Goal: Navigation & Orientation: Go to known website

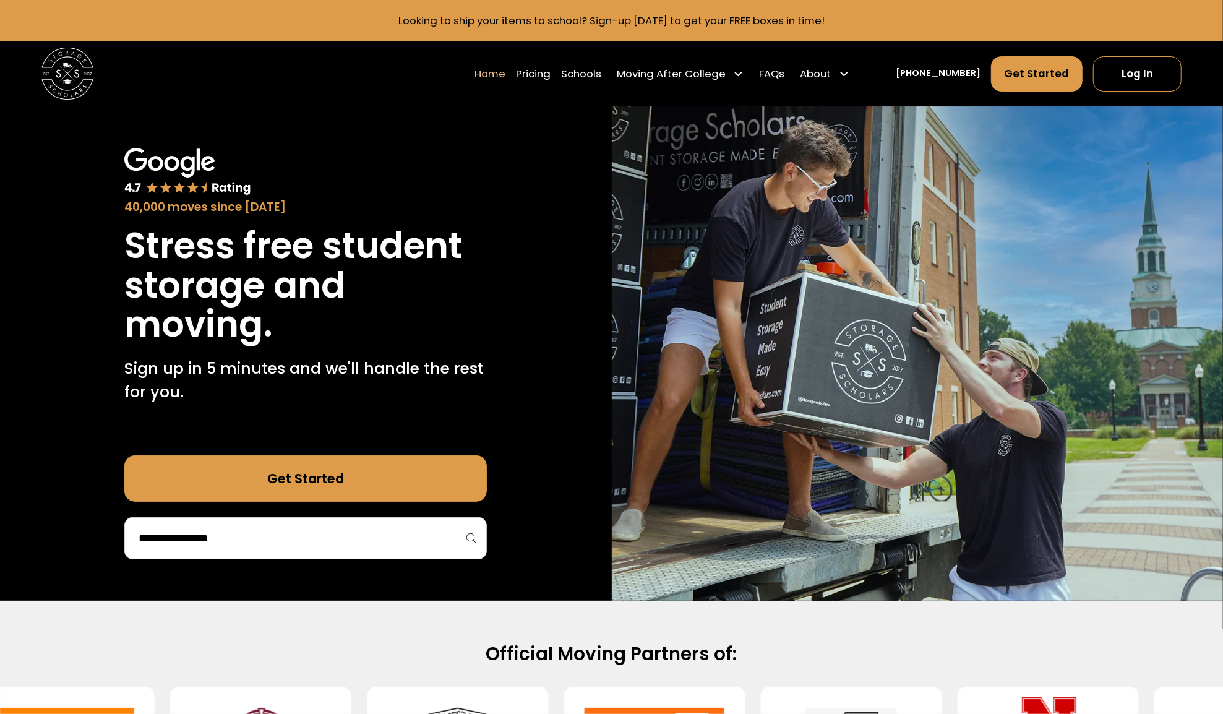
drag, startPoint x: 218, startPoint y: 343, endPoint x: 1058, endPoint y: 658, distance: 896.9
click at [1058, 658] on div "Official Moving Partners of:" at bounding box center [611, 654] width 1101 height 24
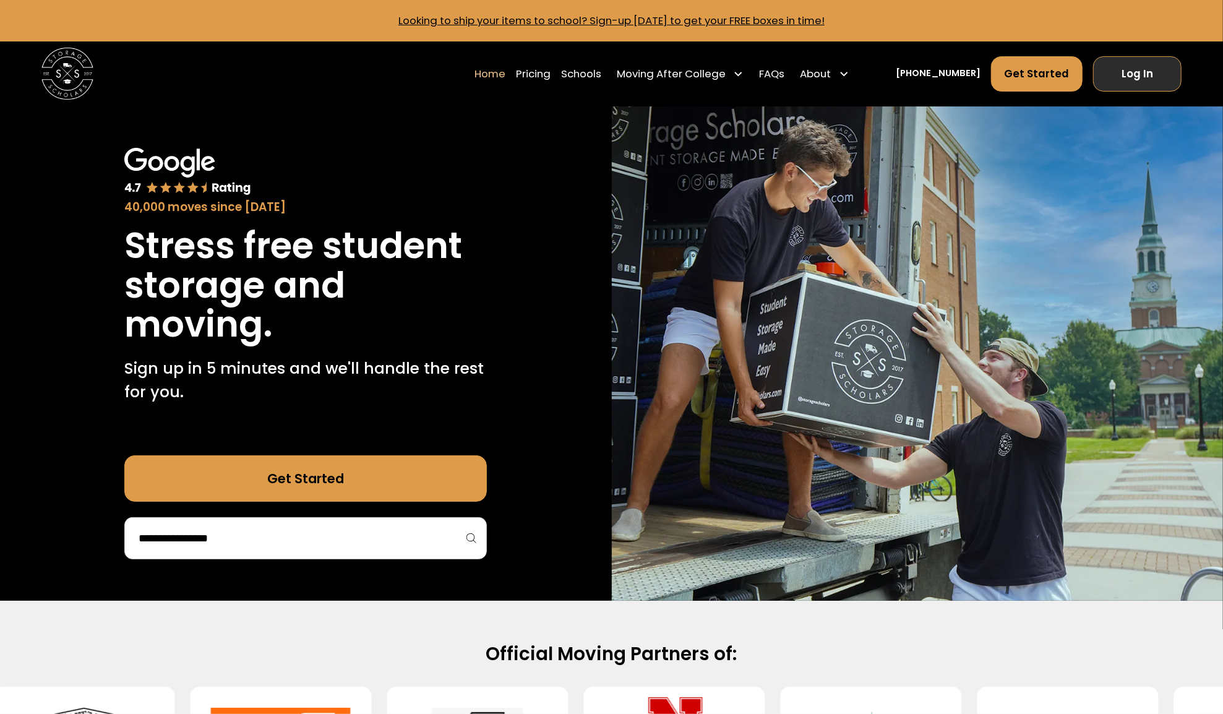
click at [1144, 74] on link "Log In" at bounding box center [1138, 73] width 88 height 35
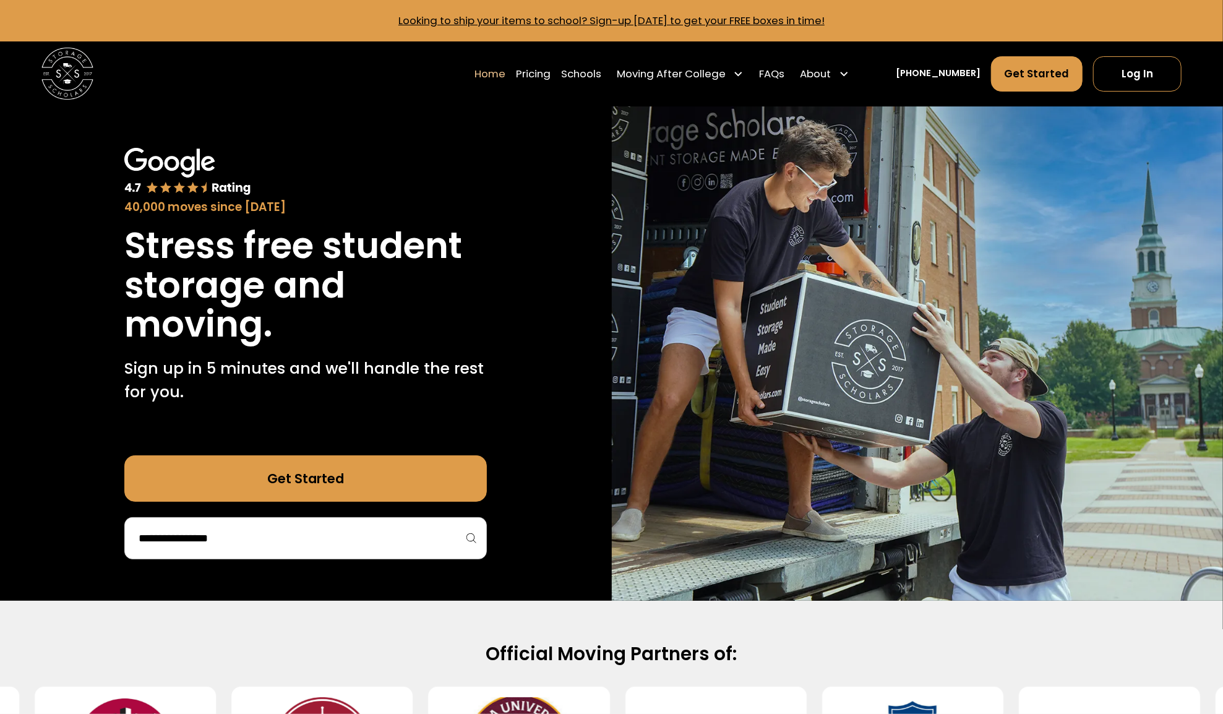
drag, startPoint x: 1115, startPoint y: 79, endPoint x: 1077, endPoint y: 21, distance: 69.2
click at [1115, 79] on link "Log In" at bounding box center [1138, 73] width 88 height 35
